Goal: Information Seeking & Learning: Learn about a topic

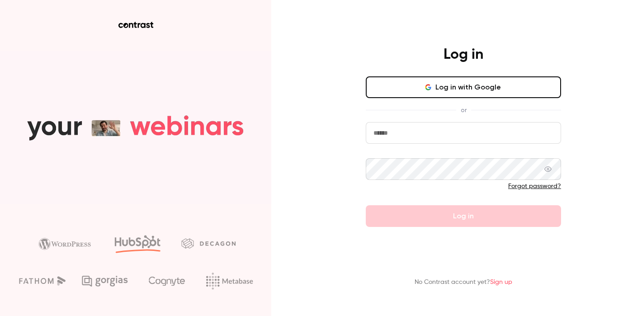
type input "**********"
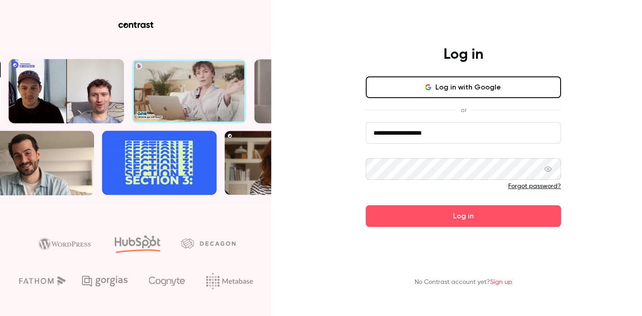
click at [332, 204] on div "**********" at bounding box center [321, 158] width 642 height 316
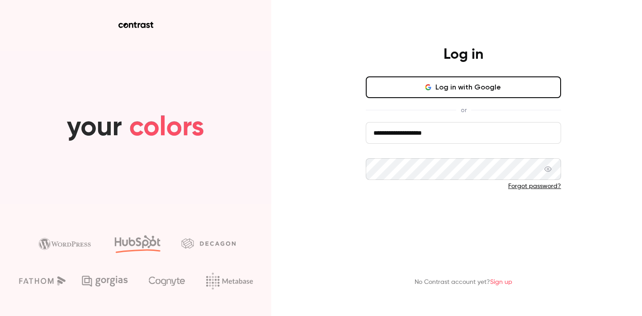
click at [426, 217] on button "Log in" at bounding box center [463, 216] width 195 height 22
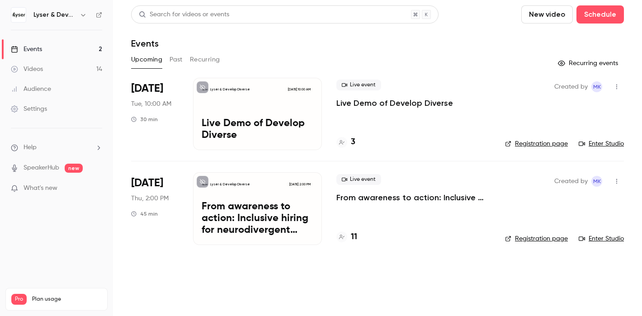
click at [181, 58] on button "Past" at bounding box center [175, 59] width 13 height 14
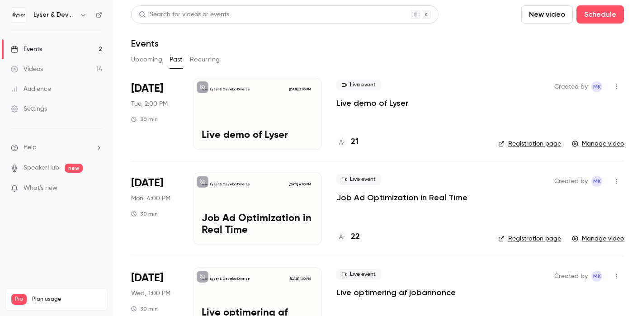
click at [360, 103] on p "Live demo of Lyser" at bounding box center [372, 103] width 72 height 11
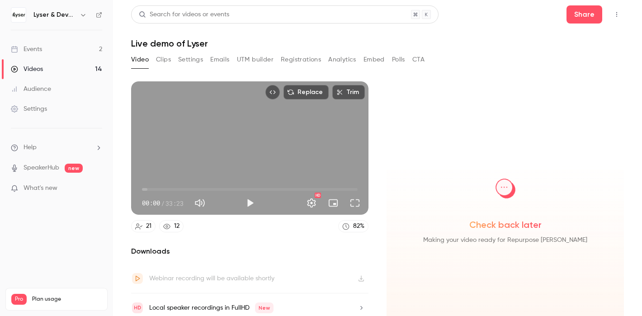
click at [309, 61] on button "Registrations" at bounding box center [301, 59] width 40 height 14
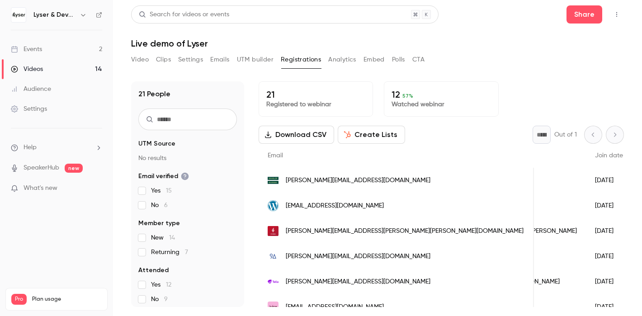
click at [469, 67] on div "Video Clips Settings Emails UTM builder Registrations Analytics Embed Polls CTA" at bounding box center [377, 61] width 493 height 18
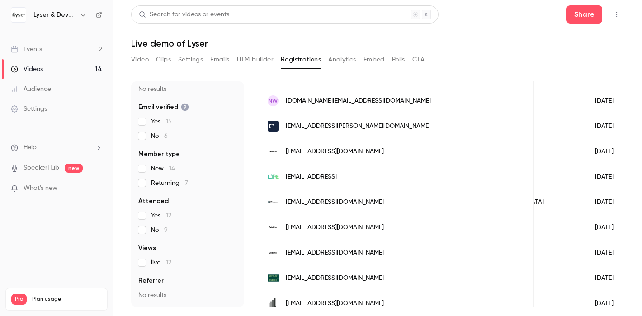
scroll to position [392, 0]
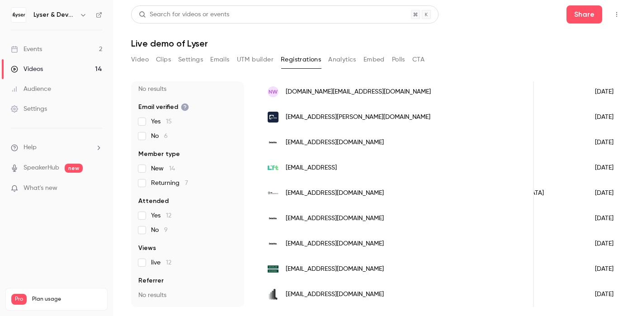
click at [191, 260] on label "live 12" at bounding box center [187, 262] width 99 height 9
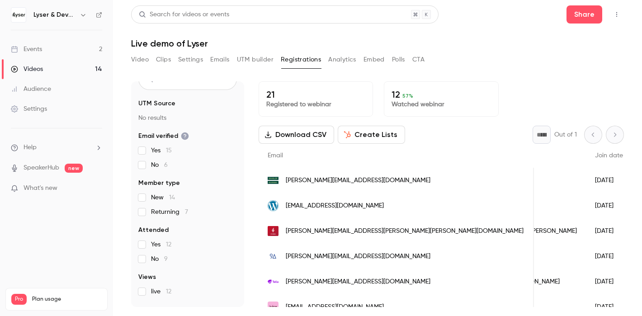
scroll to position [69, 0]
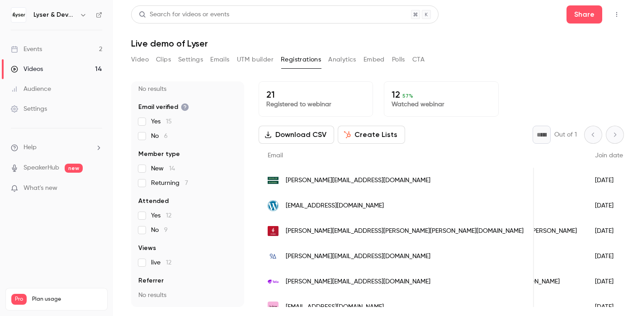
click at [70, 185] on p "What's new" at bounding box center [49, 188] width 77 height 9
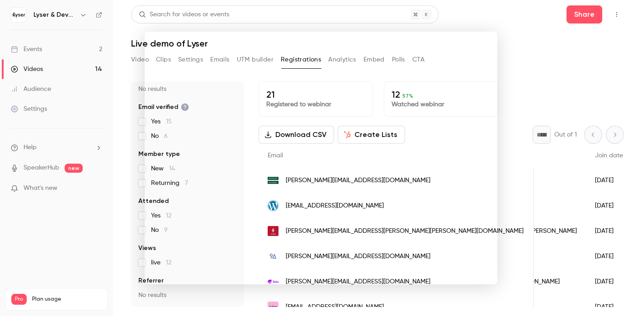
click at [50, 15] on div at bounding box center [321, 158] width 642 height 316
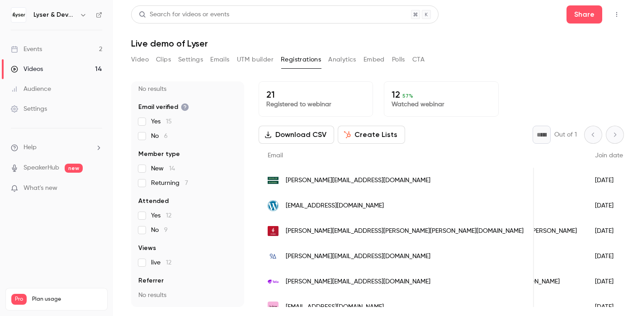
click at [66, 12] on h6 "Lyser & Develop Diverse" at bounding box center [54, 14] width 42 height 9
click at [51, 47] on link "Events 2" at bounding box center [56, 49] width 113 height 20
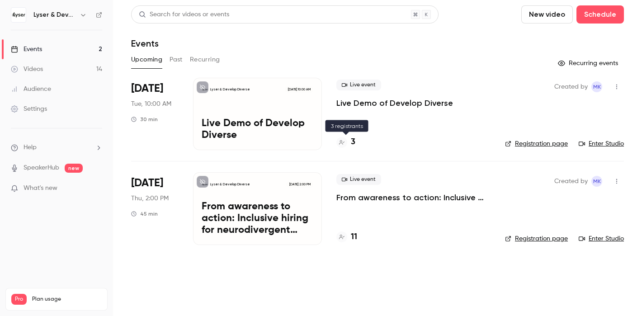
click at [353, 141] on h4 "3" at bounding box center [353, 142] width 5 height 12
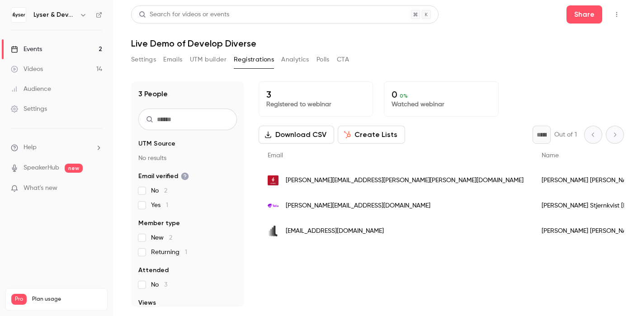
click at [64, 16] on h6 "Lyser & Develop Diverse" at bounding box center [54, 14] width 42 height 9
click at [49, 72] on link "Videos 14" at bounding box center [56, 69] width 113 height 20
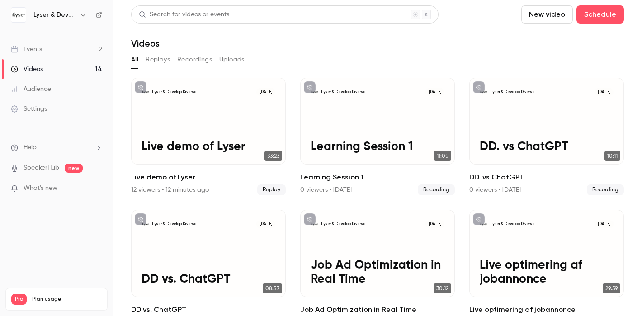
click at [71, 48] on link "Events 2" at bounding box center [56, 49] width 113 height 20
